Goal: Find specific page/section: Find specific page/section

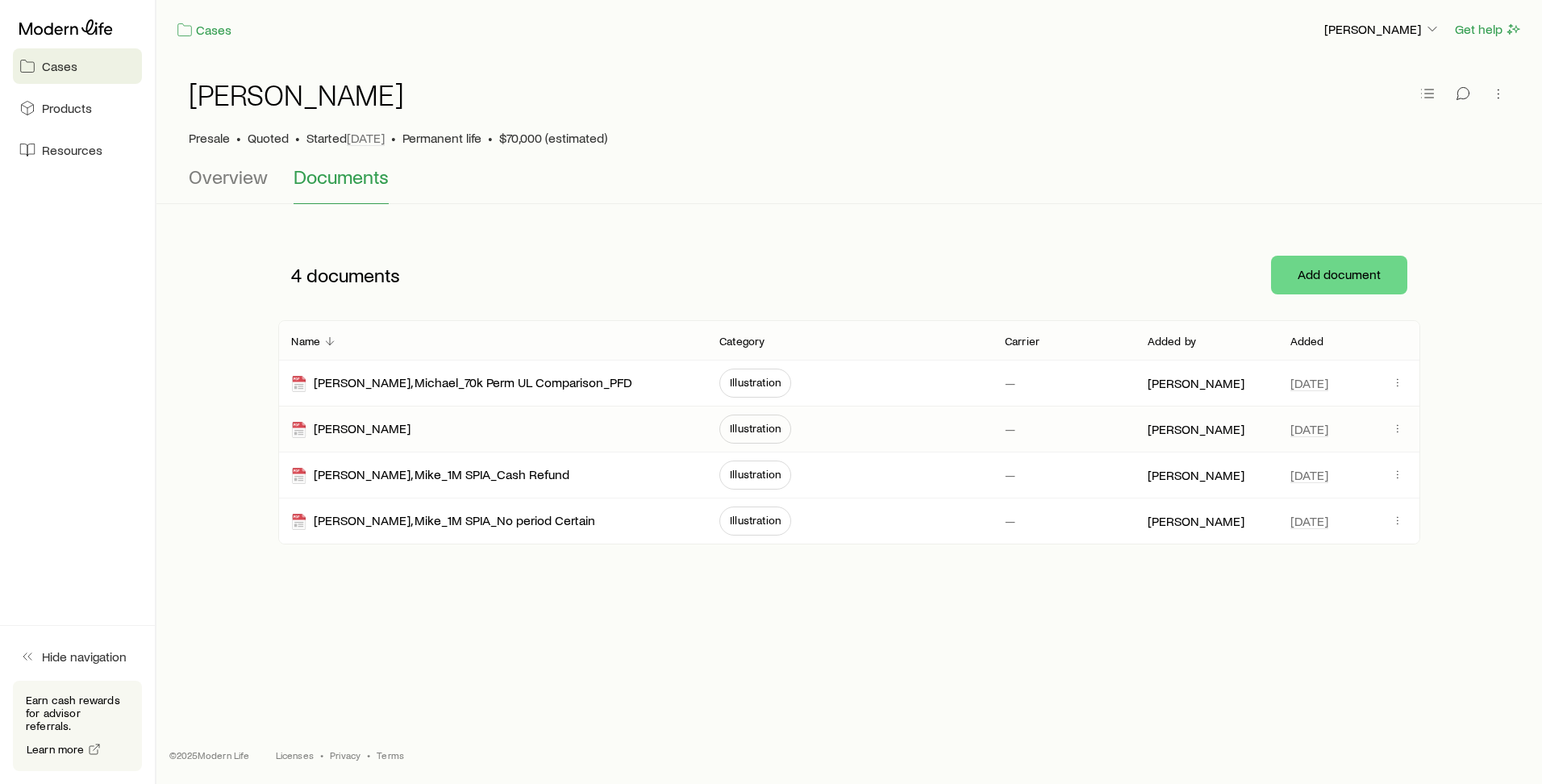
click at [769, 422] on span "Illustration" at bounding box center [755, 427] width 51 height 13
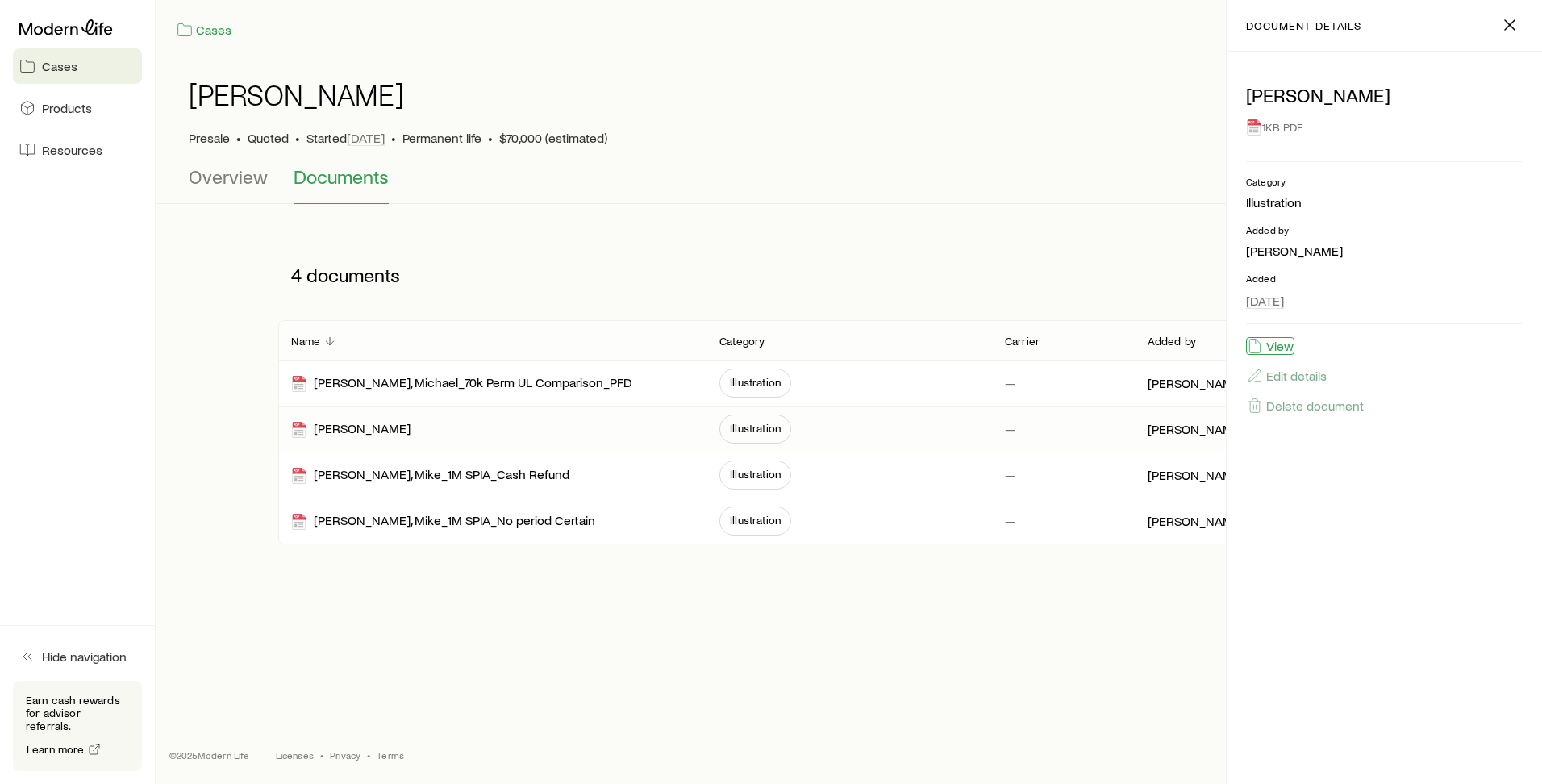
click at [1280, 341] on button "View" at bounding box center [1270, 346] width 49 height 18
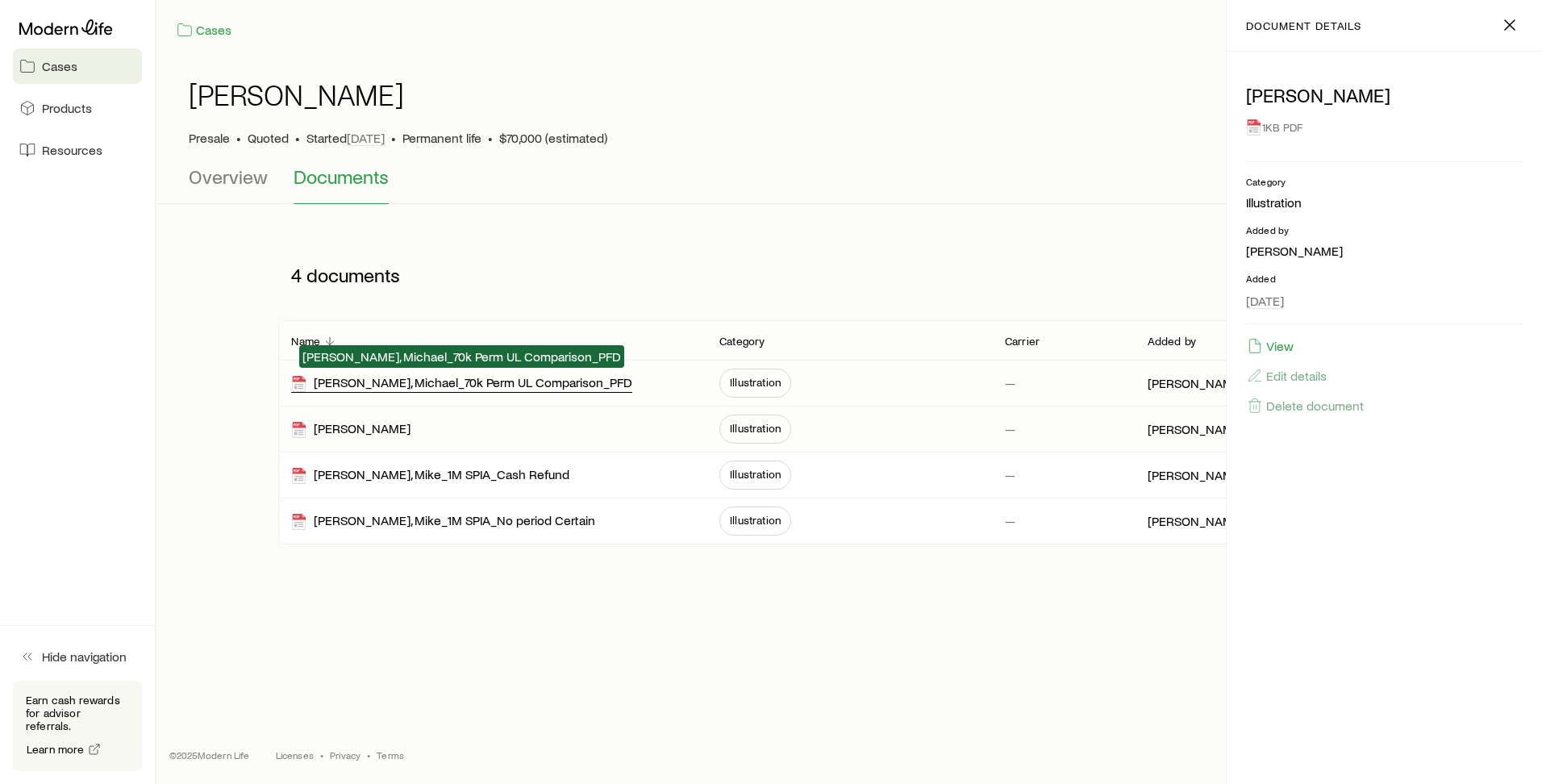
click at [497, 383] on div "[PERSON_NAME], Michael_70k Perm UL Comparison_PFD" at bounding box center [461, 383] width 341 height 19
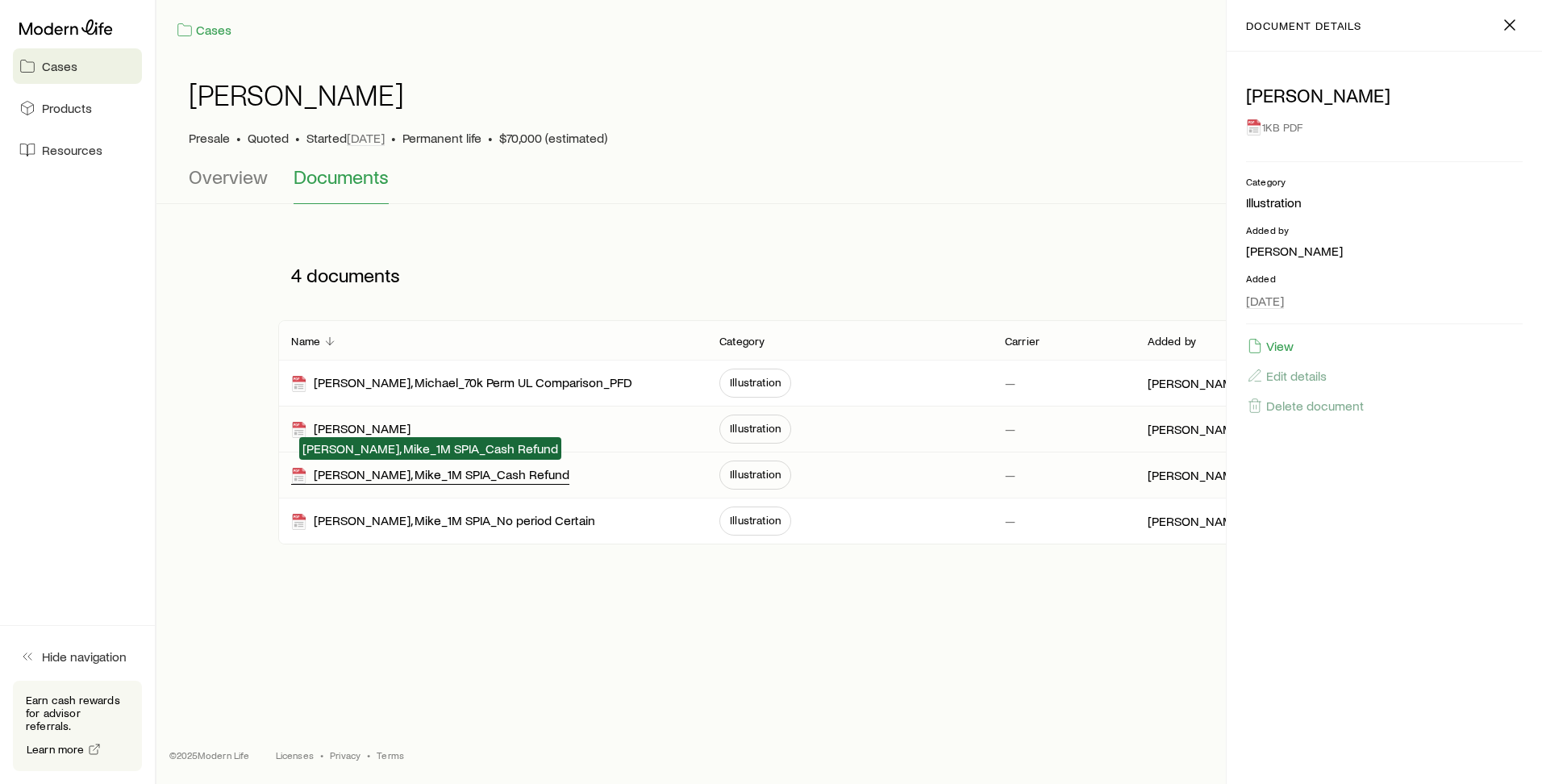
click at [477, 477] on div "[PERSON_NAME], Mike_1M SPIA_Cash Refund" at bounding box center [429, 475] width 278 height 19
click at [761, 476] on span "Illustration" at bounding box center [755, 474] width 51 height 13
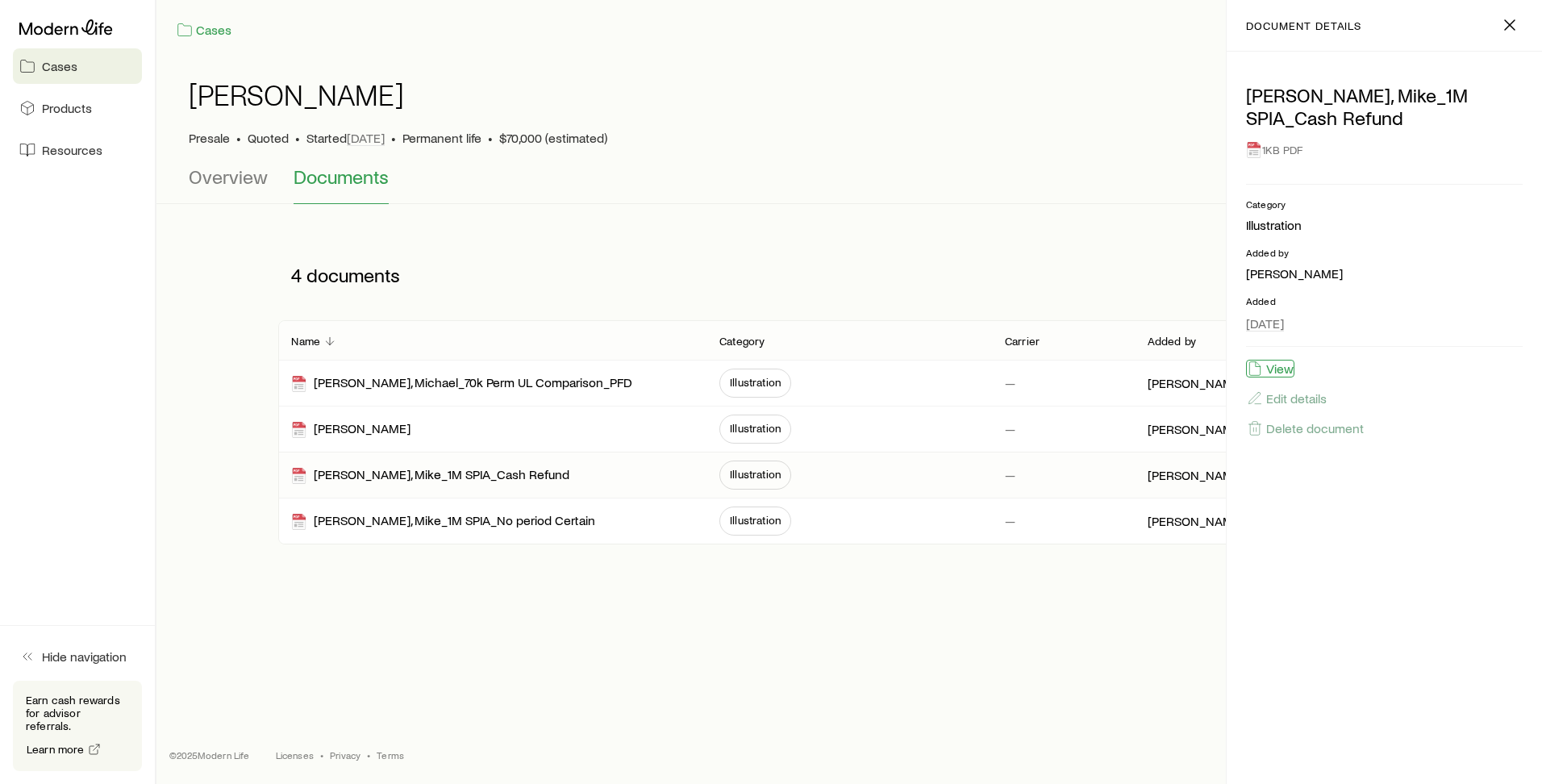
click at [1273, 370] on button "View" at bounding box center [1270, 369] width 49 height 18
